Goal: Task Accomplishment & Management: Use online tool/utility

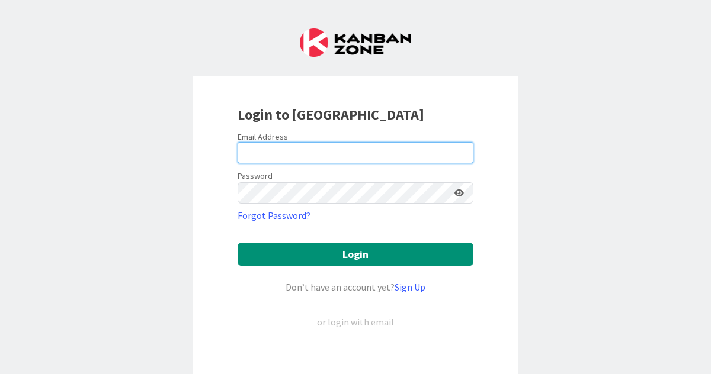
click at [288, 149] on input "email" at bounding box center [355, 152] width 236 height 21
type input "[PERSON_NAME][EMAIL_ADDRESS][PERSON_NAME][DOMAIN_NAME]"
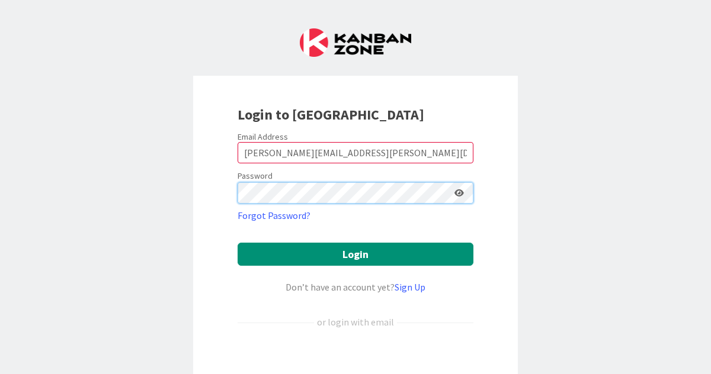
click at [237, 243] on button "Login" at bounding box center [355, 254] width 236 height 23
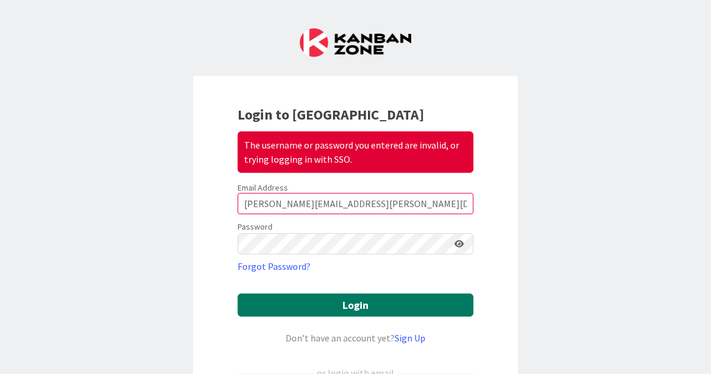
click at [340, 307] on button "Login" at bounding box center [355, 305] width 236 height 23
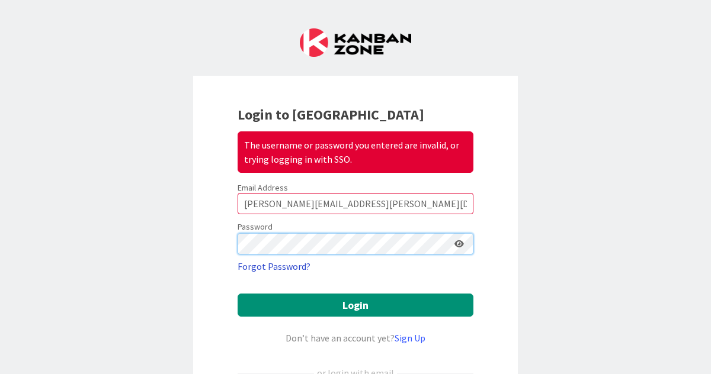
click at [237, 294] on button "Login" at bounding box center [355, 305] width 236 height 23
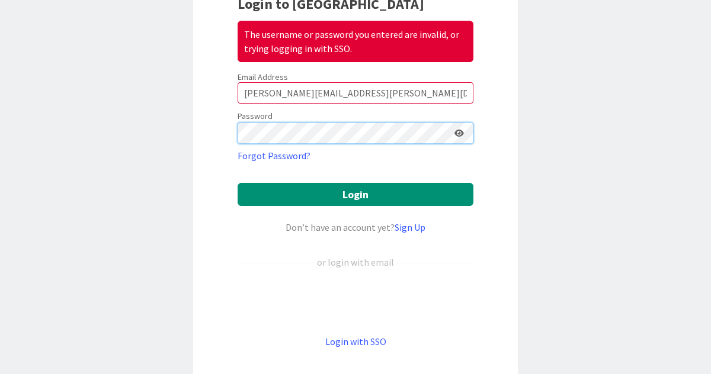
scroll to position [111, 0]
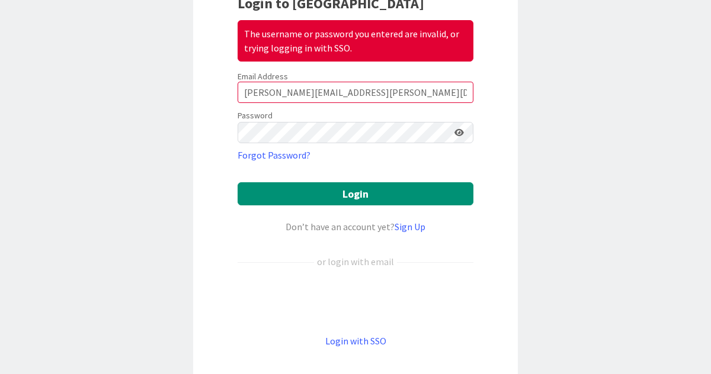
click at [460, 136] on icon at bounding box center [458, 132] width 9 height 8
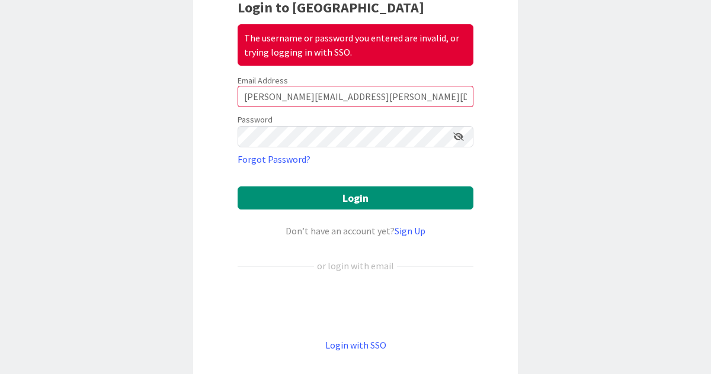
scroll to position [108, 0]
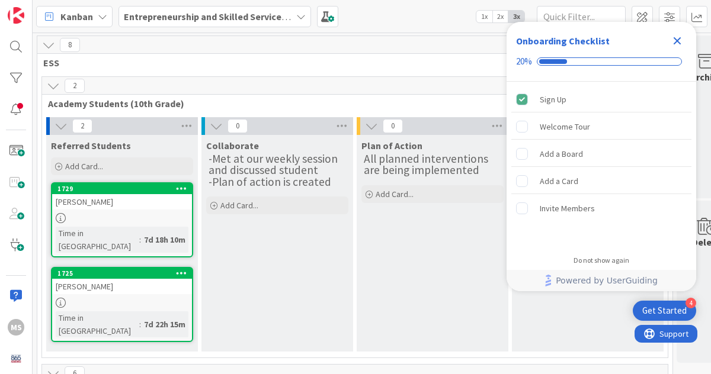
click at [673, 41] on icon "Close Checklist" at bounding box center [677, 41] width 14 height 14
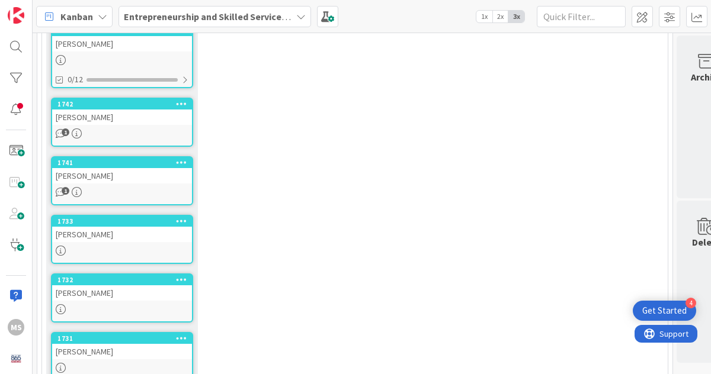
scroll to position [455, 0]
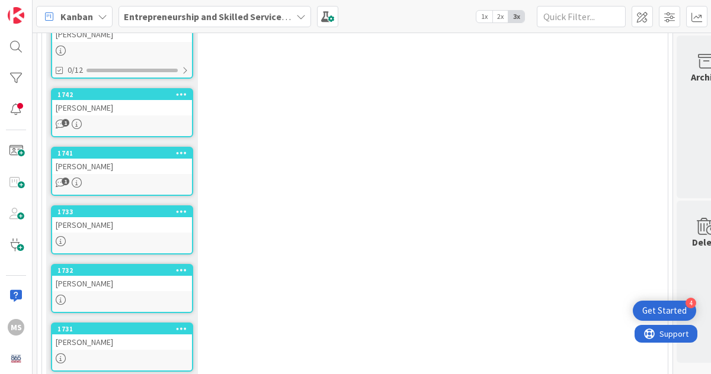
click at [93, 217] on div "[PERSON_NAME]" at bounding box center [122, 224] width 140 height 15
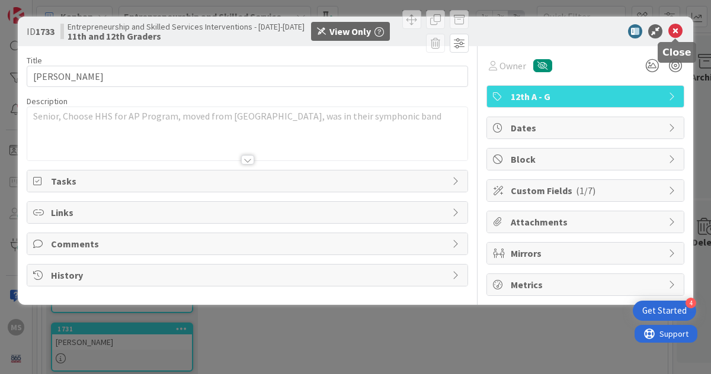
click at [675, 33] on icon at bounding box center [675, 31] width 14 height 14
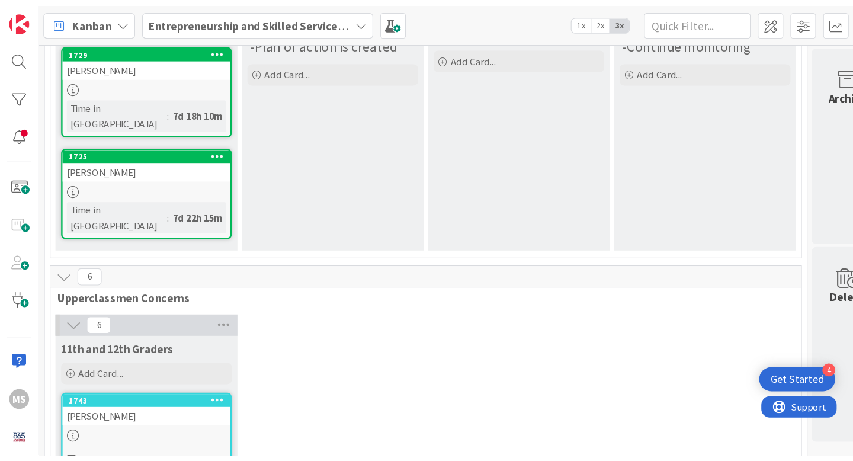
scroll to position [153, 0]
